Goal: Use online tool/utility: Utilize a website feature to perform a specific function

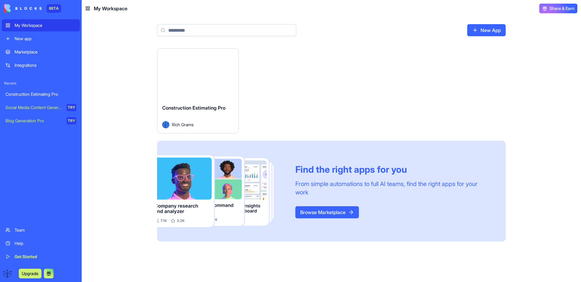
click at [212, 109] on span "Construction Estimating Pro" at bounding box center [193, 108] width 63 height 6
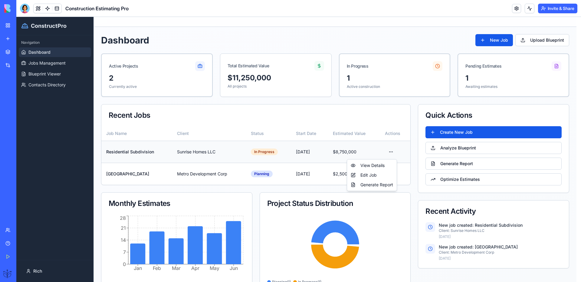
click at [389, 150] on html "ConstructPro Navigation Dashboard Jobs Management Blueprint Viewer Contacts Dir…" at bounding box center [298, 158] width 564 height 283
click at [378, 165] on div "View Details" at bounding box center [371, 166] width 47 height 10
click at [391, 151] on html "ConstructPro Navigation Dashboard Jobs Management Blueprint Viewer Contacts Dir…" at bounding box center [298, 158] width 564 height 283
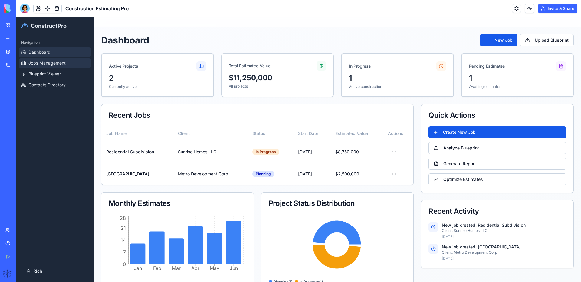
click at [34, 61] on span "Jobs Management" at bounding box center [46, 63] width 37 height 6
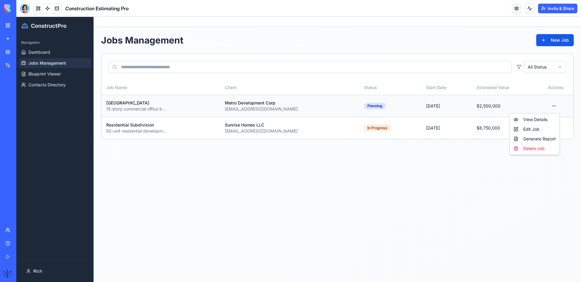
click at [554, 107] on html "ConstructPro Navigation Dashboard Jobs Management Blueprint Viewer Contacts Dir…" at bounding box center [298, 150] width 564 height 266
click at [545, 119] on div "View Details" at bounding box center [534, 120] width 47 height 10
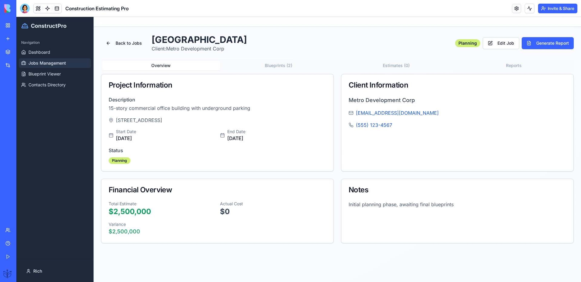
click at [278, 69] on button "Blueprints ( 2 )" at bounding box center [279, 66] width 118 height 10
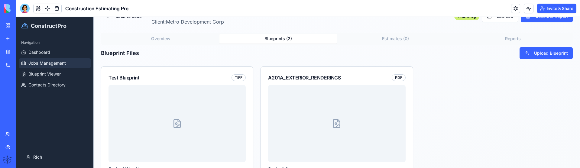
scroll to position [31, 0]
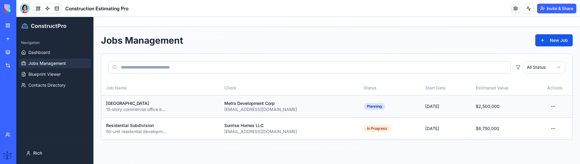
click at [555, 104] on html "ConstructPro Navigation Dashboard Jobs Management Blueprint Viewer Contacts Dir…" at bounding box center [298, 90] width 564 height 147
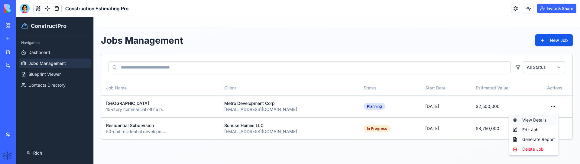
click at [533, 118] on div "View Details" at bounding box center [533, 120] width 47 height 10
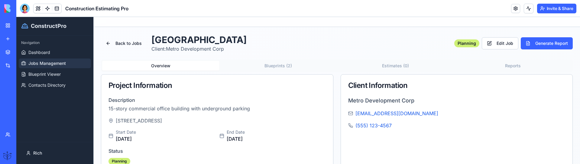
click at [389, 64] on button "Estimates ( 0 )" at bounding box center [395, 66] width 117 height 10
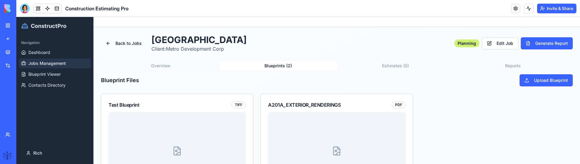
click at [296, 65] on button "Blueprints ( 2 )" at bounding box center [278, 66] width 117 height 10
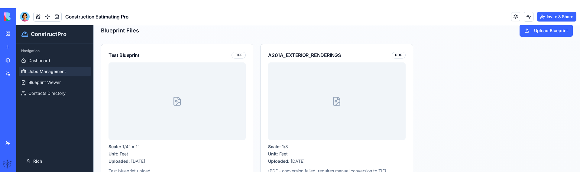
scroll to position [88, 0]
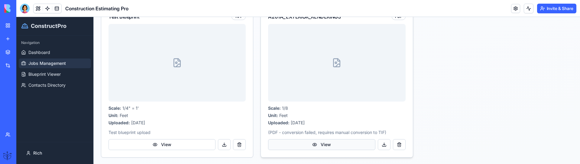
click at [321, 142] on button "View" at bounding box center [321, 144] width 107 height 11
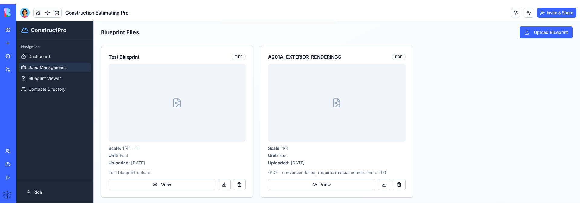
scroll to position [45, 0]
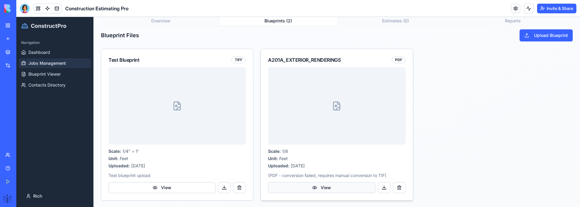
click at [324, 168] on button "View" at bounding box center [321, 187] width 107 height 11
click at [168, 168] on button "View" at bounding box center [162, 187] width 107 height 11
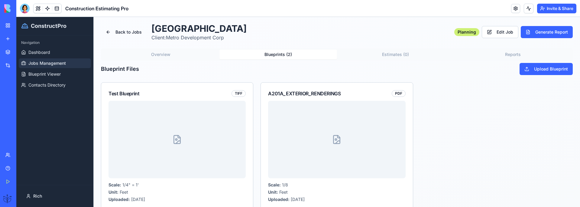
scroll to position [0, 0]
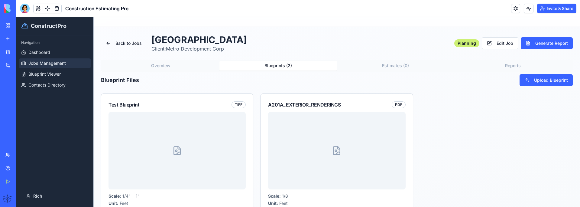
click at [392, 64] on button "Estimates ( 0 )" at bounding box center [395, 66] width 117 height 10
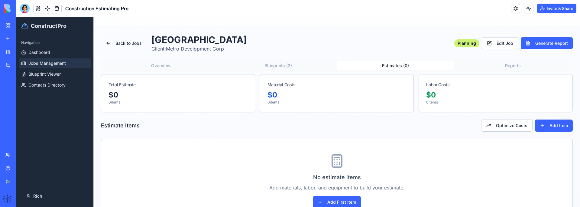
click at [510, 65] on button "Reports" at bounding box center [513, 66] width 117 height 10
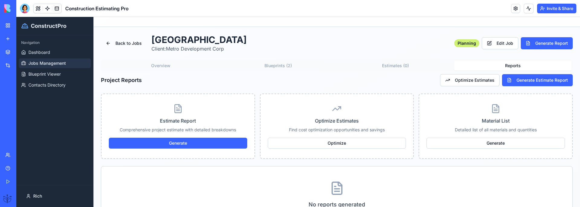
click at [404, 67] on button "Estimates ( 0 )" at bounding box center [395, 66] width 117 height 10
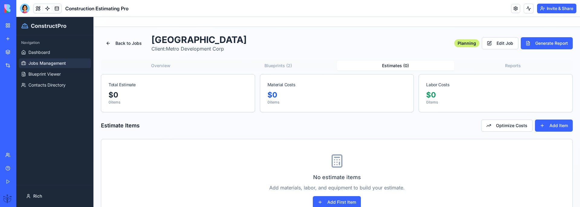
click at [289, 64] on button "Blueprints ( 2 )" at bounding box center [278, 66] width 117 height 10
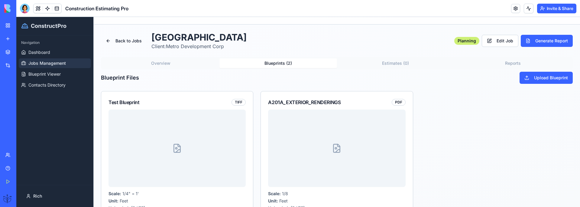
scroll to position [45, 0]
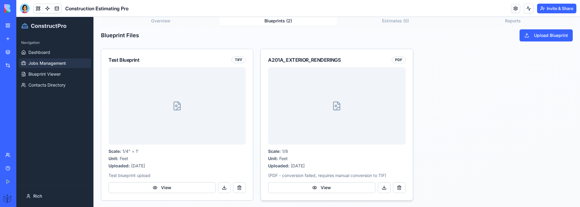
click at [298, 104] on div at bounding box center [336, 105] width 137 height 77
click at [223, 109] on div at bounding box center [177, 105] width 137 height 77
click at [175, 168] on div "Scale: 1/4" = 1' Unit: Feet Uploaded: Jan 27, 2025 Test blueprint upload View" at bounding box center [177, 133] width 152 height 133
click at [176, 168] on button "View" at bounding box center [162, 187] width 107 height 11
click at [153, 168] on button "View" at bounding box center [162, 187] width 107 height 11
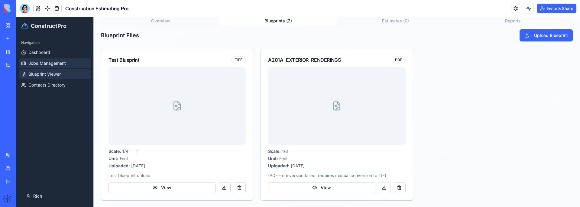
click at [61, 70] on link "Blueprint Viewer" at bounding box center [55, 74] width 72 height 10
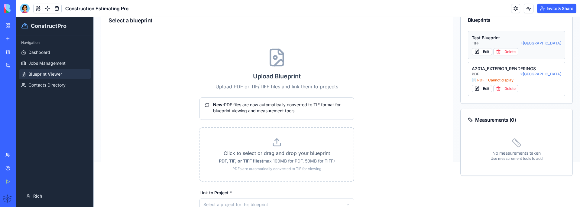
click at [525, 33] on button "Test Blueprint TIFF → Downtown Office Complex Edit Delete" at bounding box center [516, 45] width 97 height 28
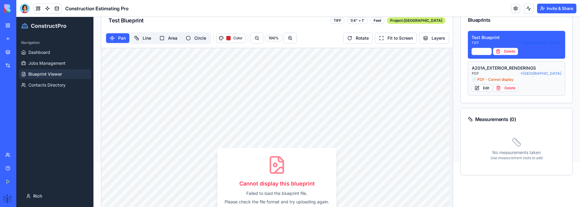
click at [500, 67] on div "A201A_EXTERIOR_RENDERINGS" at bounding box center [517, 68] width 90 height 6
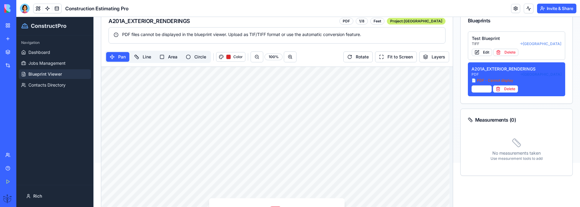
scroll to position [15, 0]
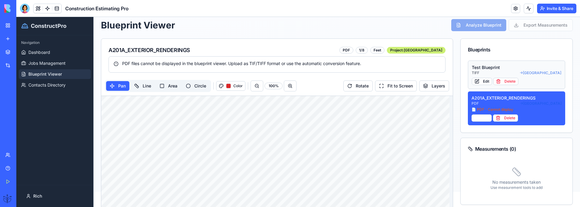
click at [484, 65] on div "Test Blueprint" at bounding box center [517, 67] width 90 height 6
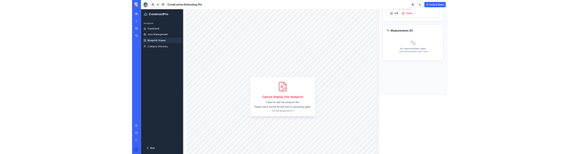
scroll to position [103, 0]
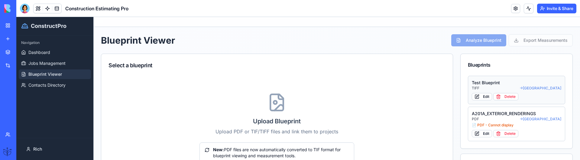
click at [488, 80] on div "Test Blueprint" at bounding box center [517, 83] width 90 height 6
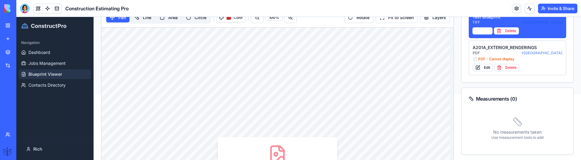
scroll to position [57, 0]
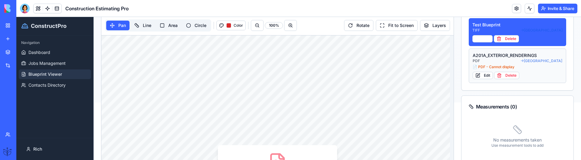
click at [482, 57] on div "A201A_EXTERIOR_RENDERINGS" at bounding box center [517, 55] width 90 height 6
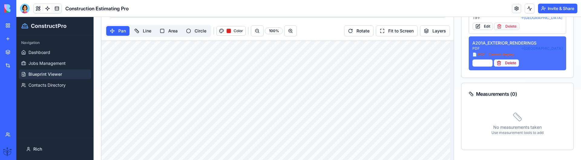
scroll to position [76, 0]
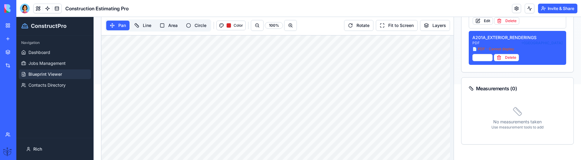
click at [485, 89] on div "Measurements ( 0 )" at bounding box center [517, 88] width 98 height 7
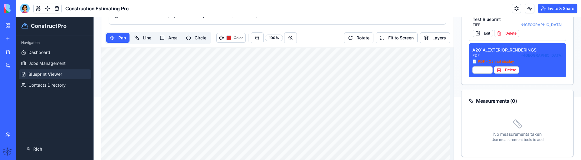
scroll to position [55, 0]
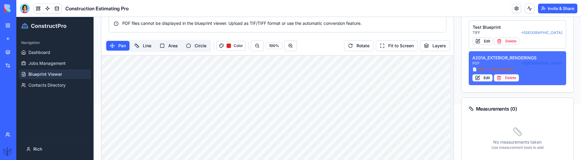
click at [474, 79] on button "Edit" at bounding box center [482, 77] width 20 height 7
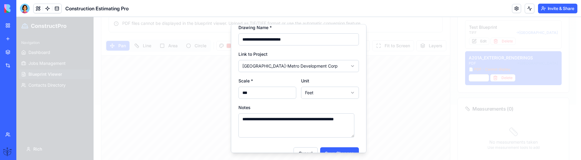
scroll to position [16, 0]
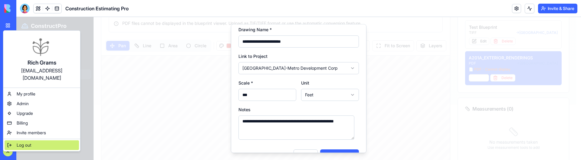
click at [18, 142] on span "Log out" at bounding box center [24, 145] width 15 height 6
